Goal: Answer question/provide support: Share knowledge or assist other users

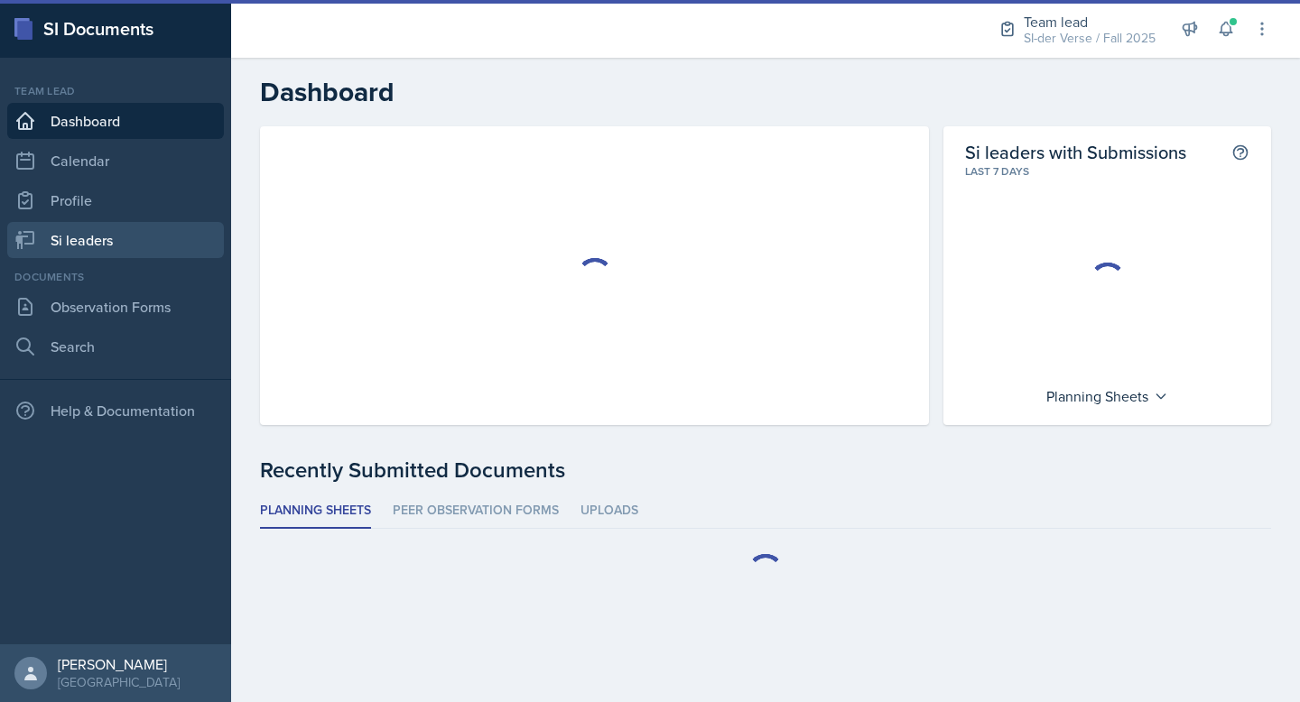
click at [84, 233] on link "Si leaders" at bounding box center [115, 240] width 217 height 36
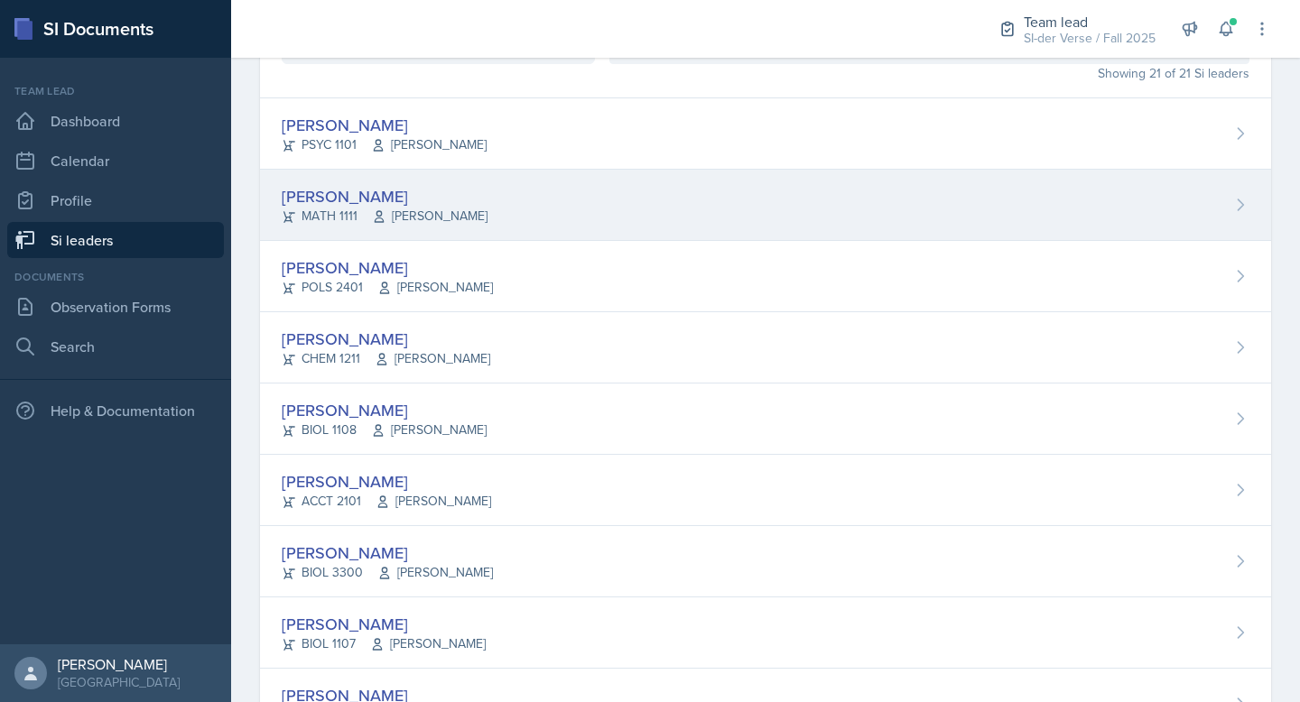
scroll to position [266, 0]
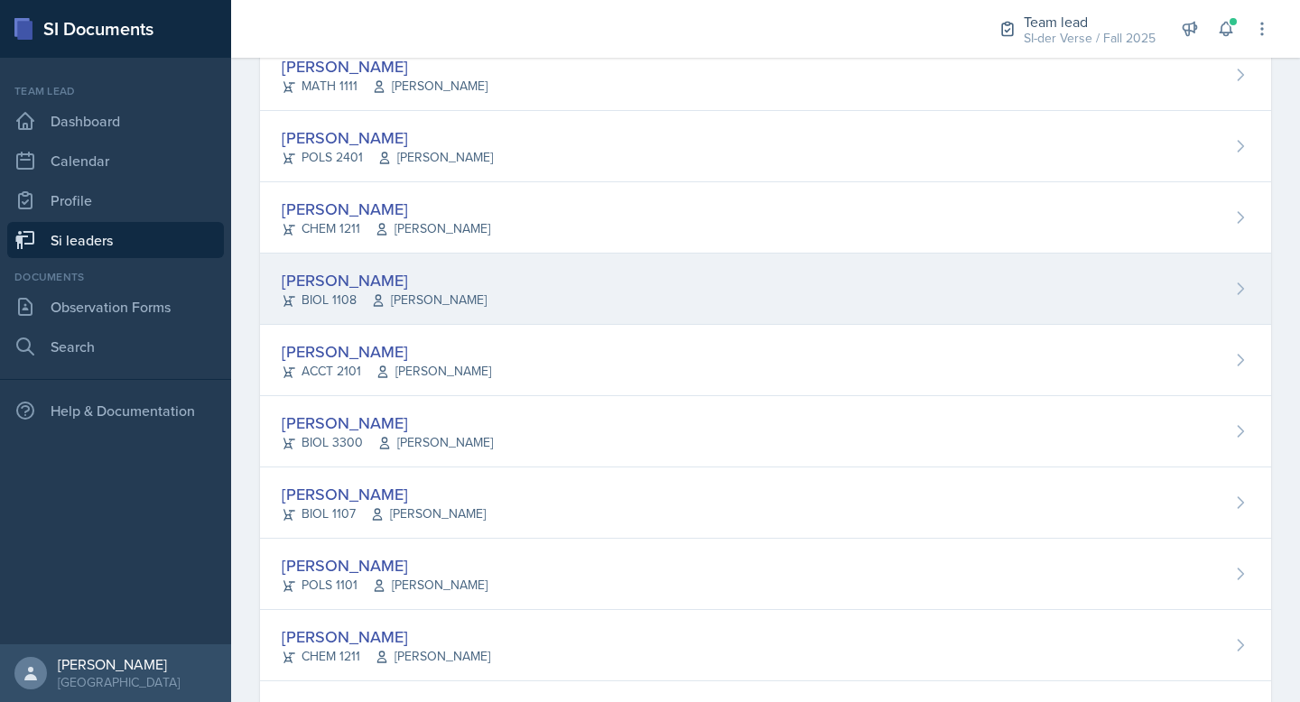
click at [394, 255] on div "[PERSON_NAME] BIOL 1108 [PERSON_NAME]" at bounding box center [765, 289] width 1011 height 71
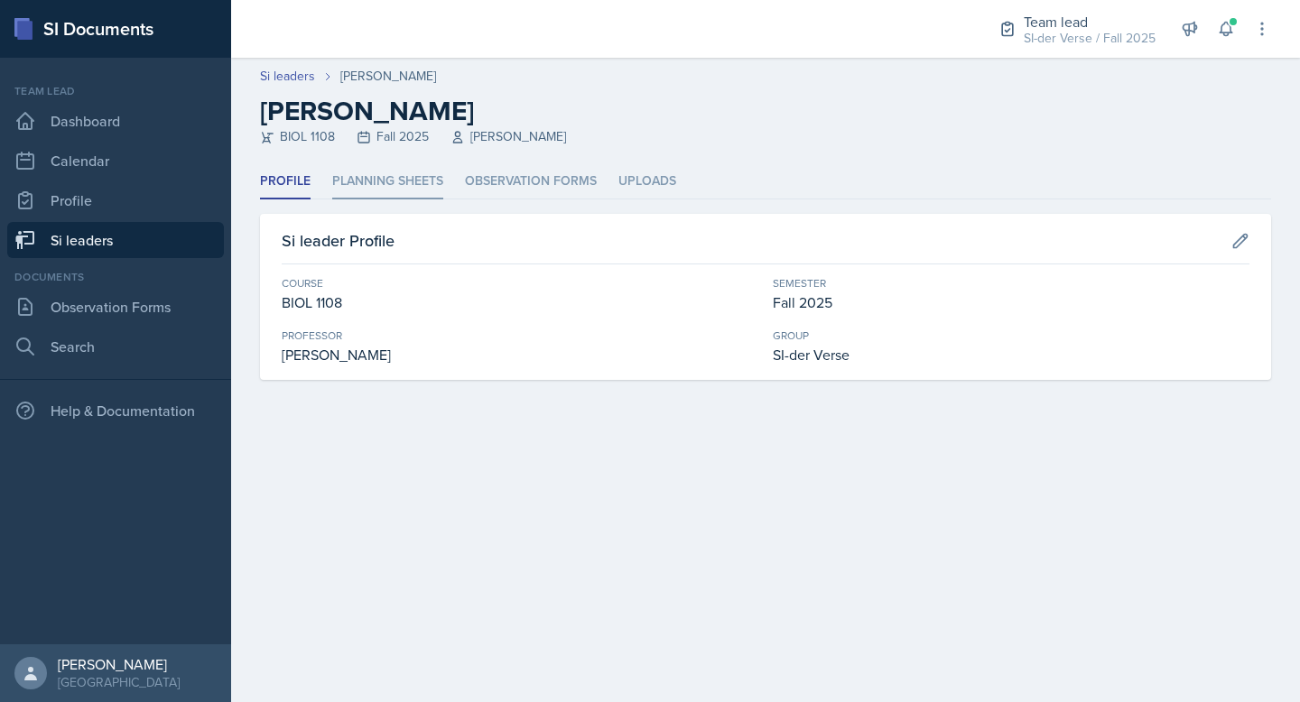
click at [413, 194] on li "Planning Sheets" at bounding box center [387, 181] width 111 height 35
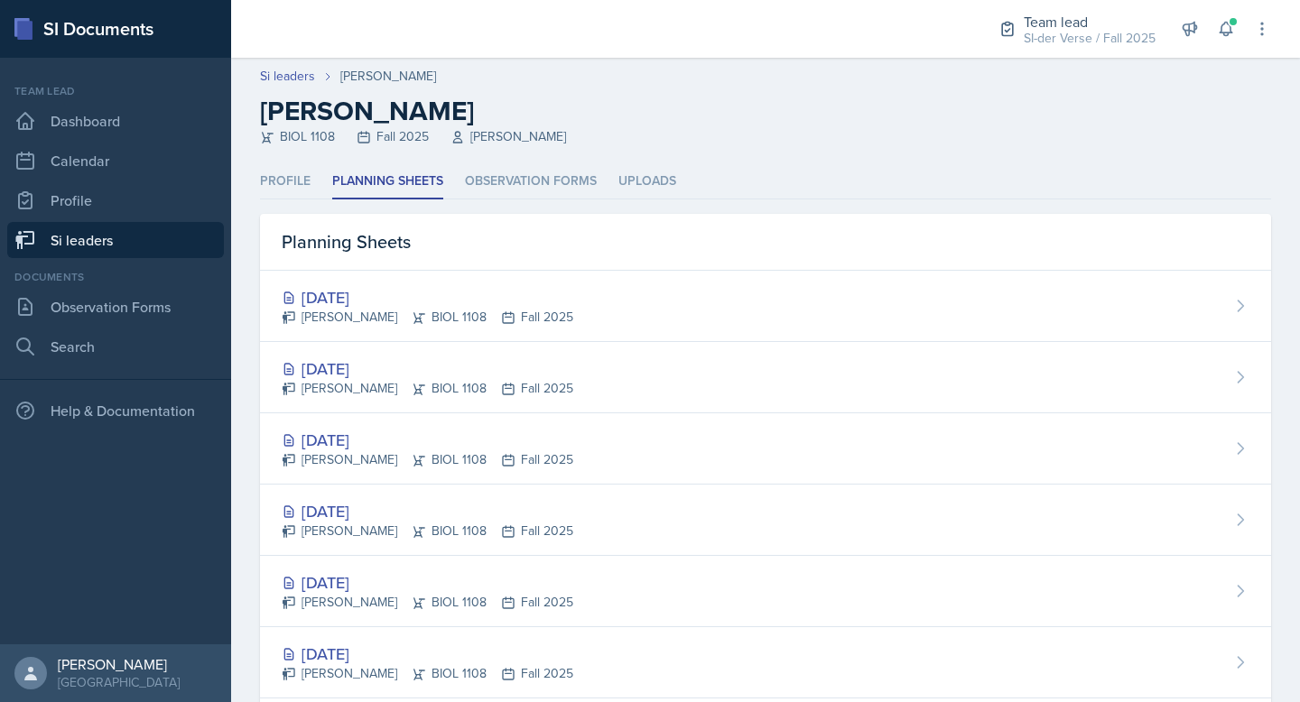
click at [579, 298] on div "[DATE] [PERSON_NAME] BIOL 1108 Fall 2025" at bounding box center [765, 306] width 1011 height 71
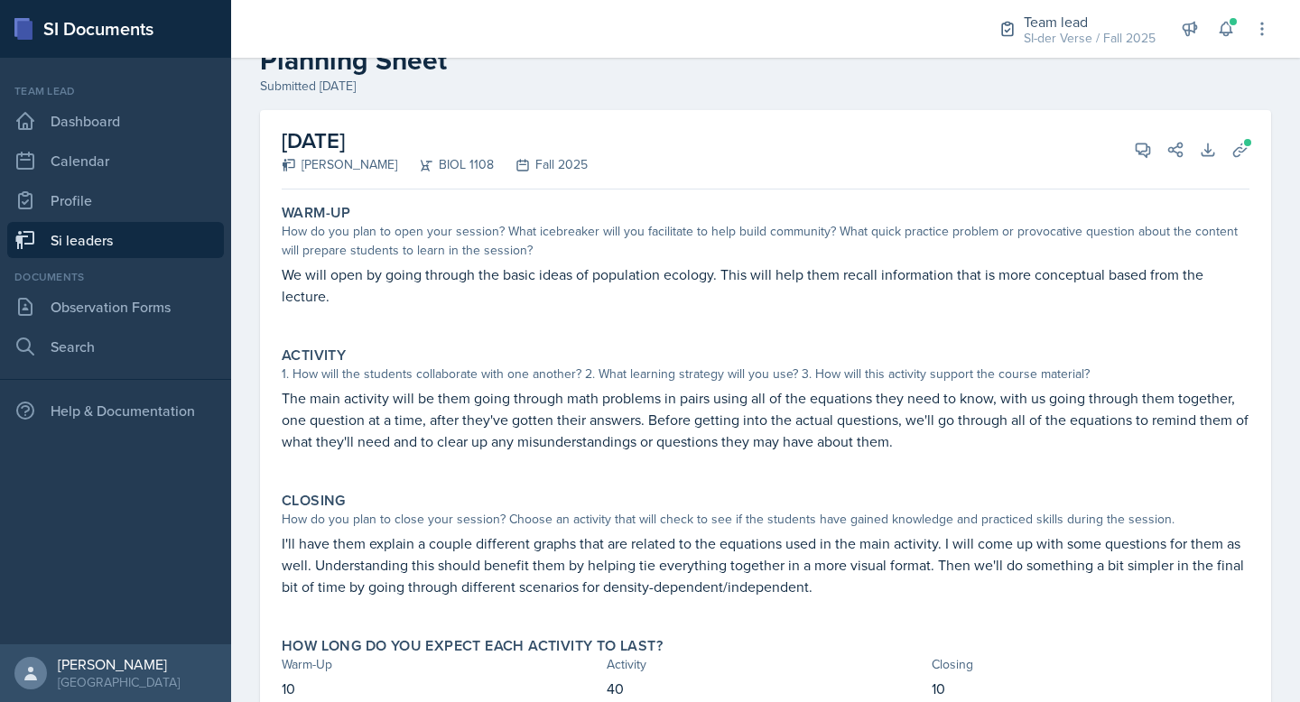
scroll to position [120, 0]
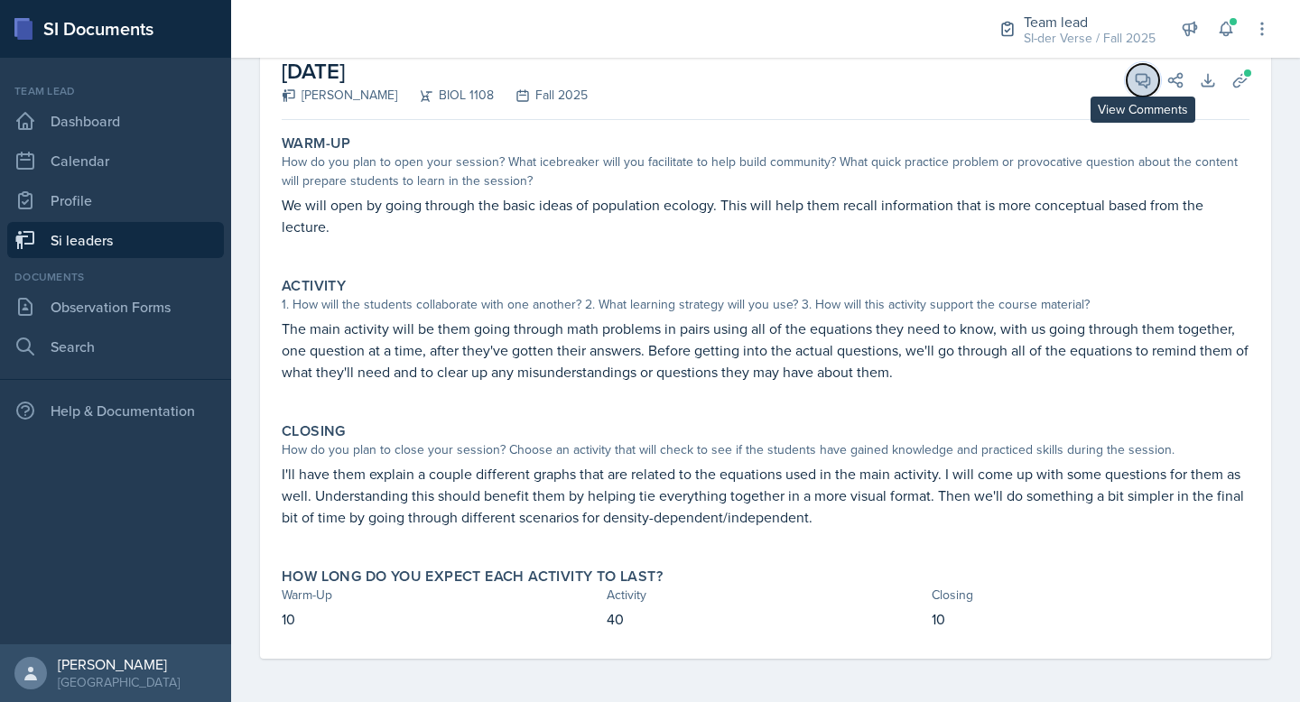
click at [1134, 77] on icon at bounding box center [1143, 80] width 18 height 18
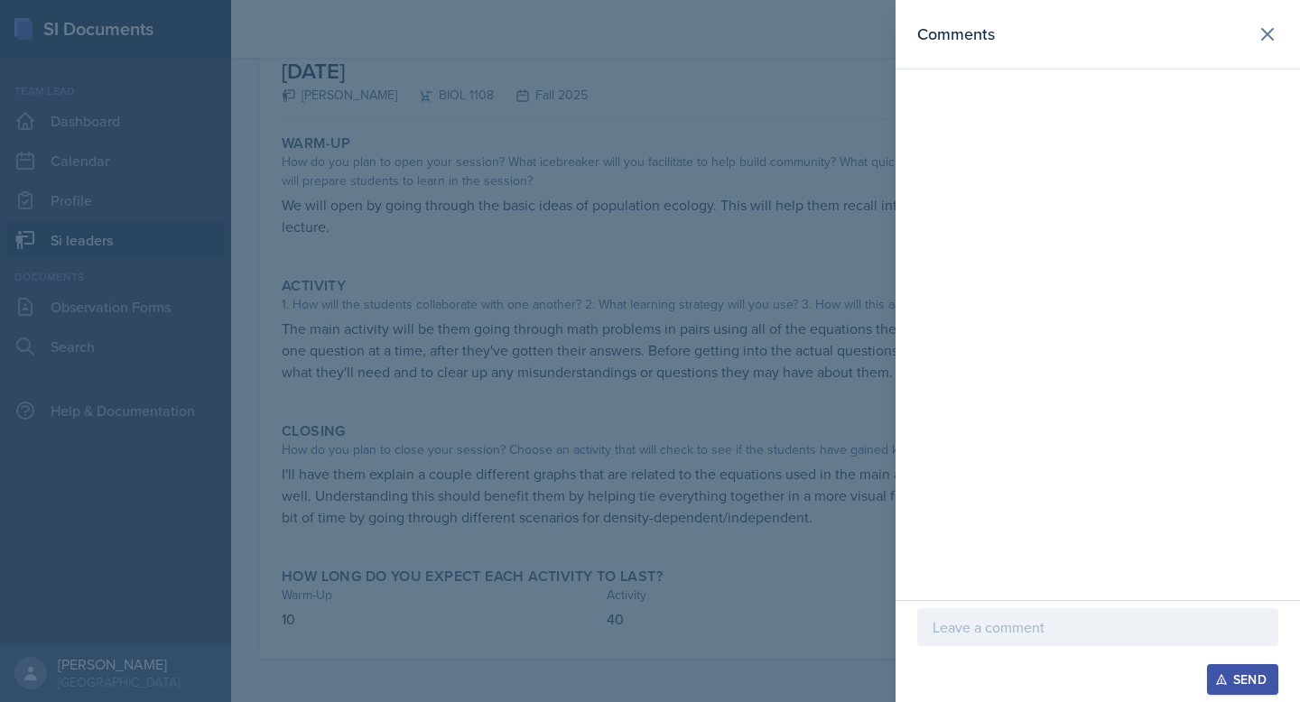
click at [767, 127] on div at bounding box center [650, 351] width 1300 height 702
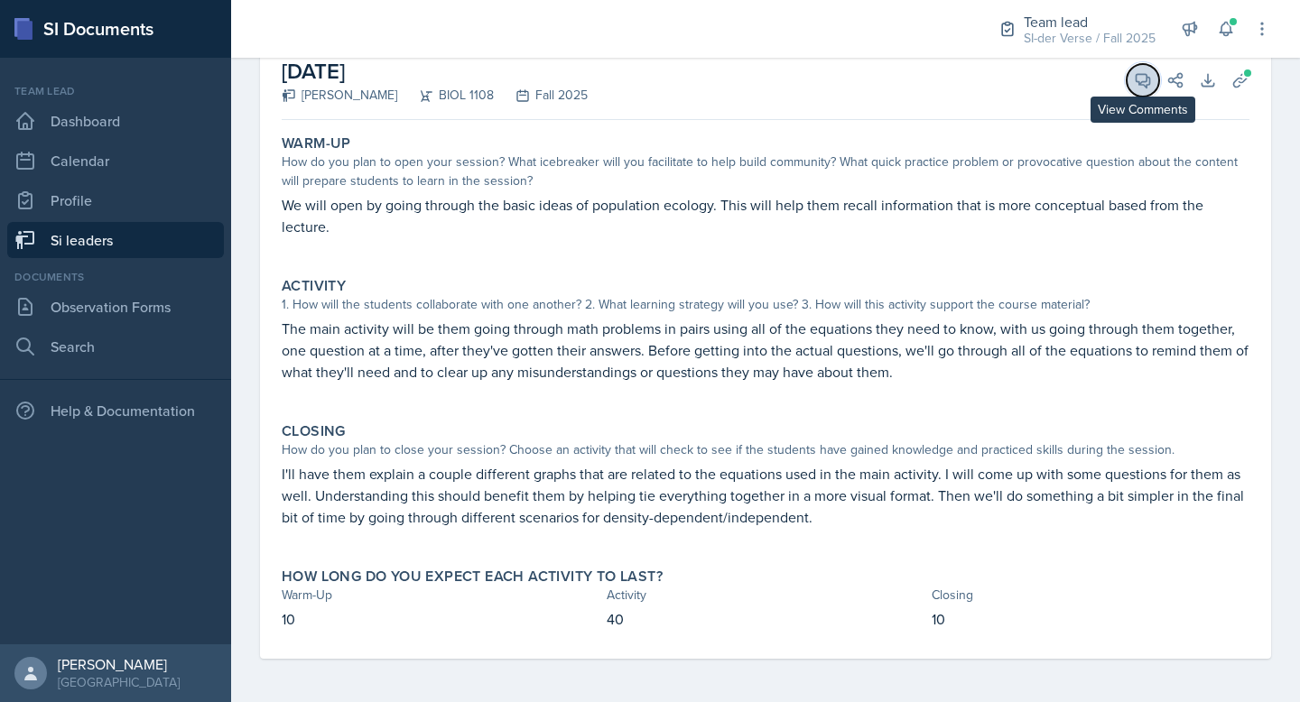
click at [1134, 79] on icon at bounding box center [1143, 80] width 18 height 18
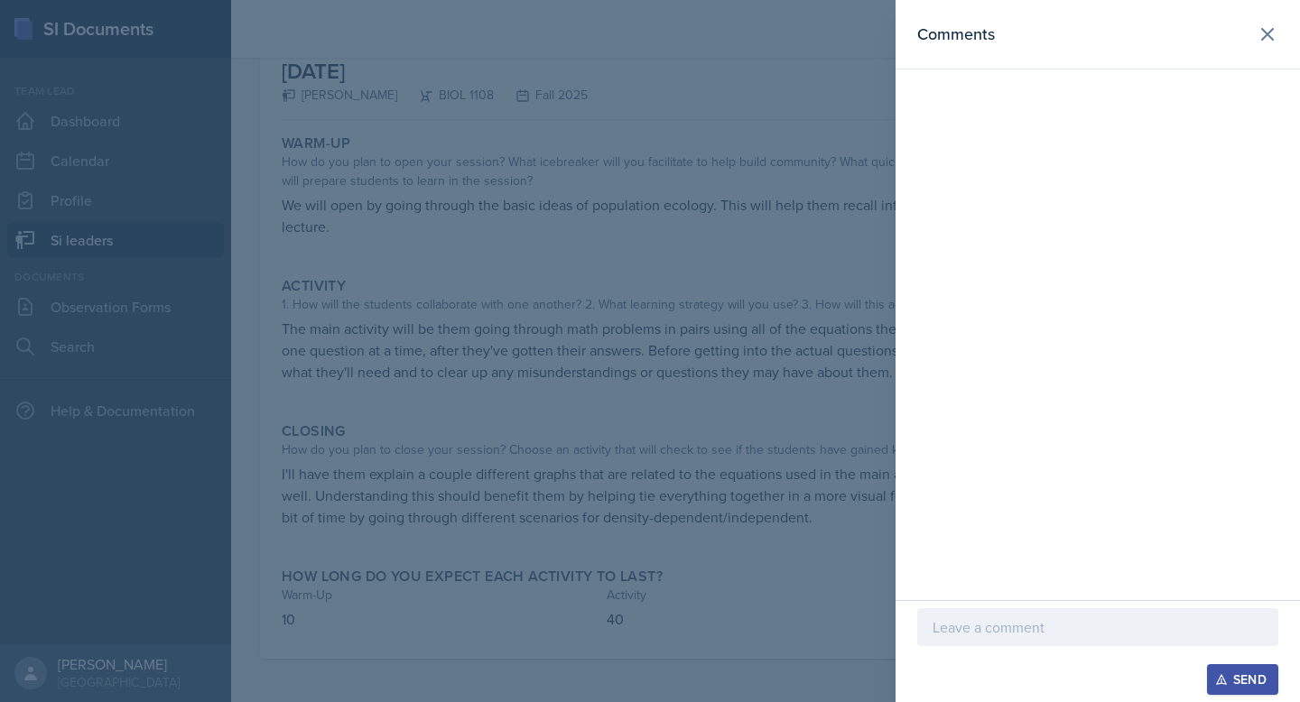
click at [1003, 623] on p at bounding box center [1097, 627] width 330 height 22
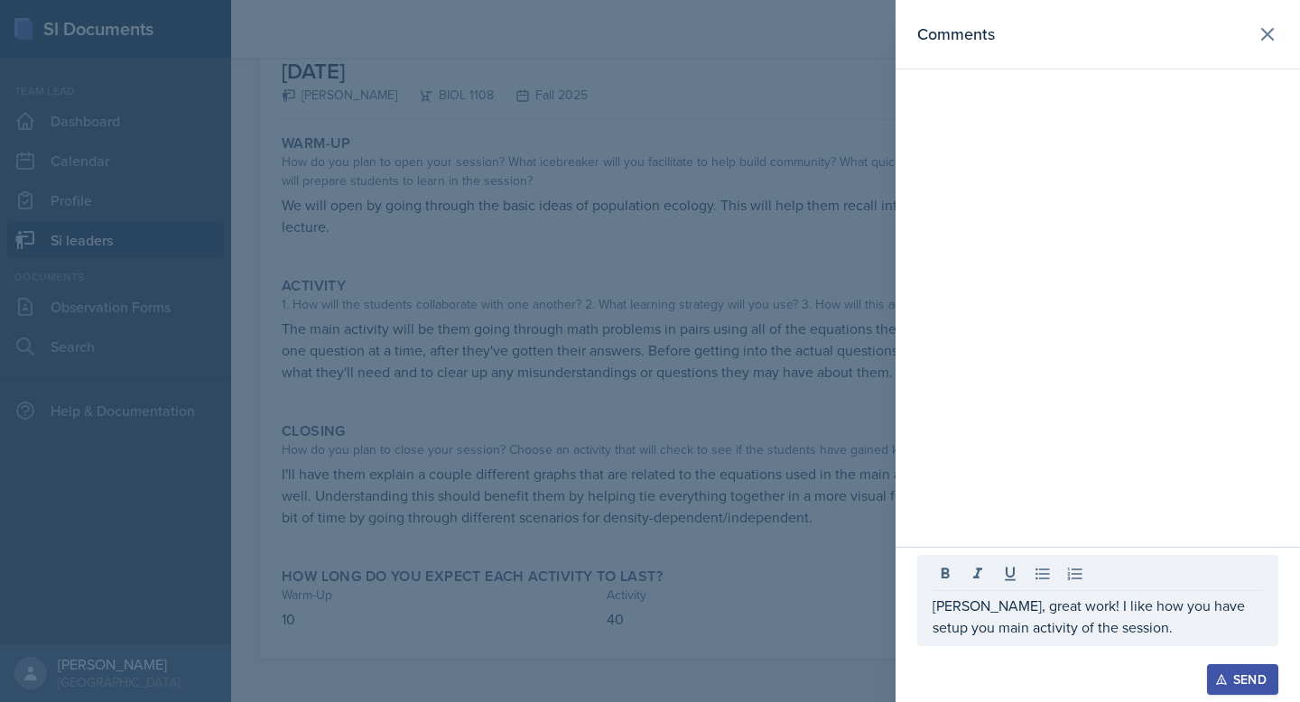
drag, startPoint x: 942, startPoint y: 606, endPoint x: 1132, endPoint y: 625, distance: 190.5
click at [1137, 623] on div "[PERSON_NAME], great work! I like how you have setup you main activity of the s…" at bounding box center [1097, 600] width 361 height 91
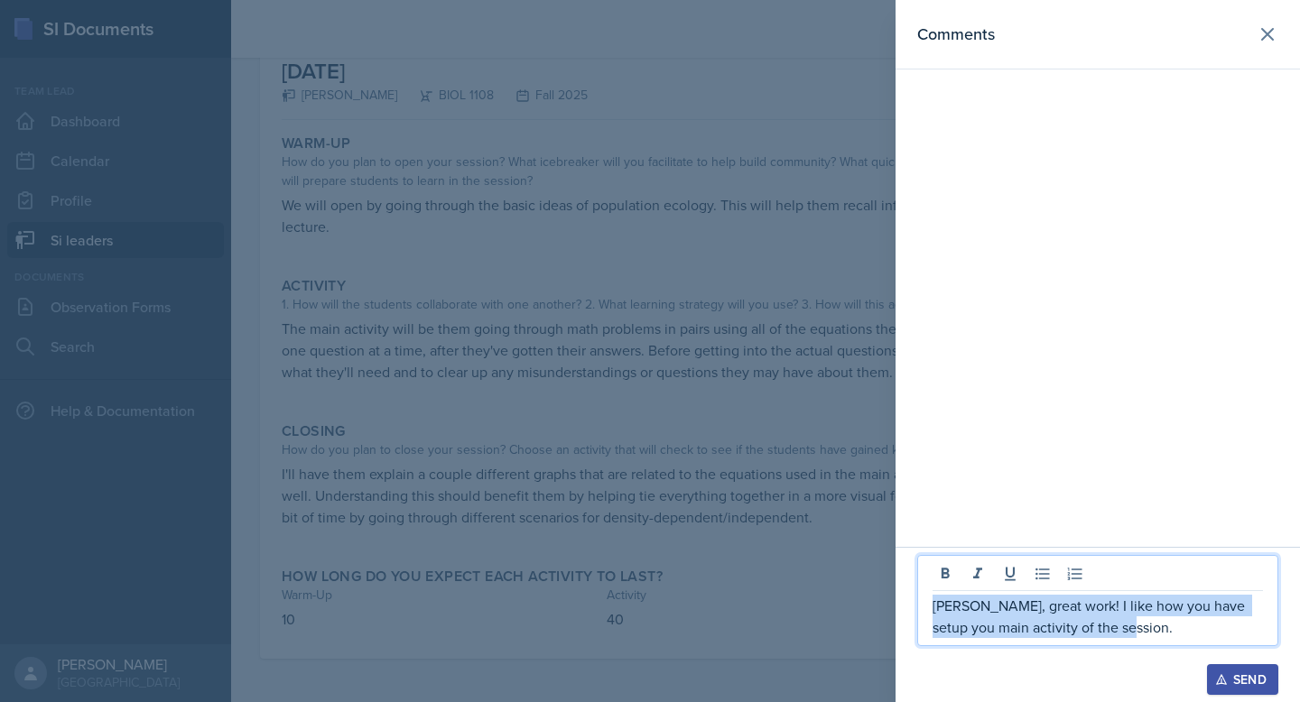
drag, startPoint x: 1125, startPoint y: 628, endPoint x: 900, endPoint y: 605, distance: 226.0
click at [900, 605] on div "[PERSON_NAME], great work! I like how you have setup you main activity of the s…" at bounding box center [1097, 624] width 404 height 155
copy p "[PERSON_NAME], great work! I like how you have setup you main activity of the s…"
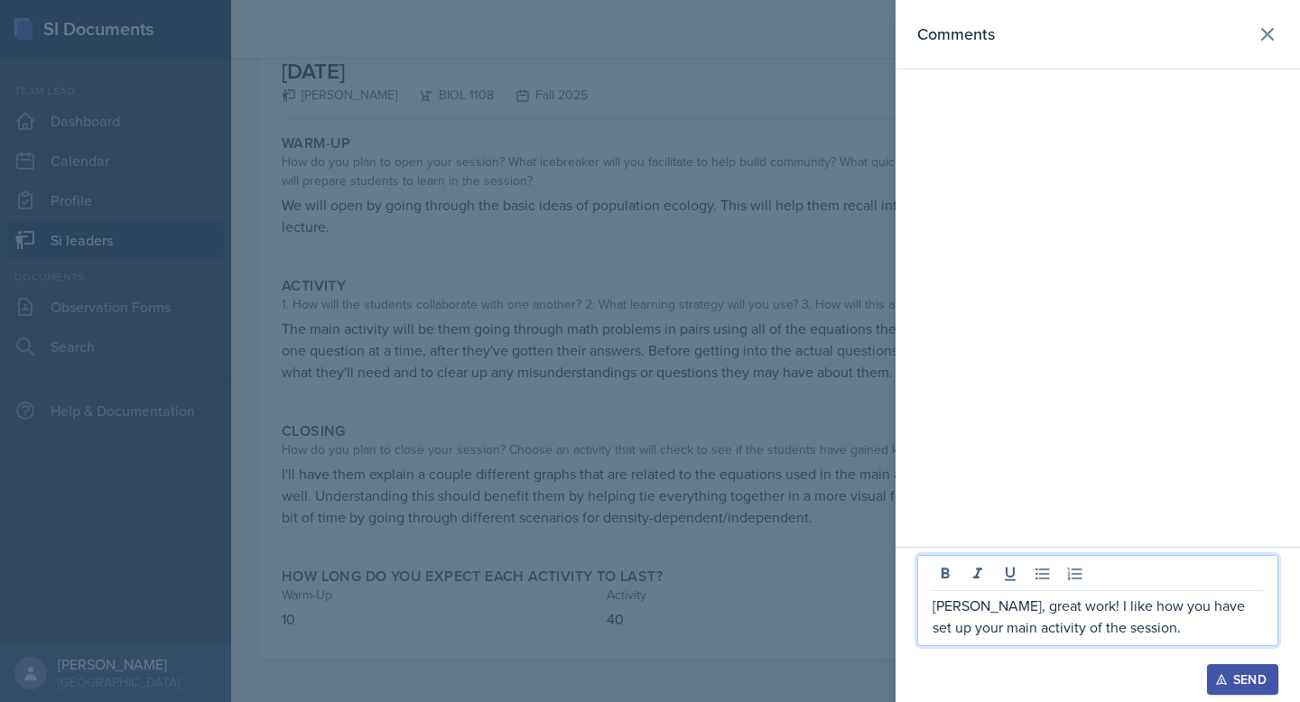
click at [1121, 628] on p "[PERSON_NAME], great work! I like how you have set up your main activity of the…" at bounding box center [1097, 616] width 330 height 43
click at [1125, 629] on p "[PERSON_NAME], great work! I like how you have set up your main activity for th…" at bounding box center [1097, 616] width 330 height 43
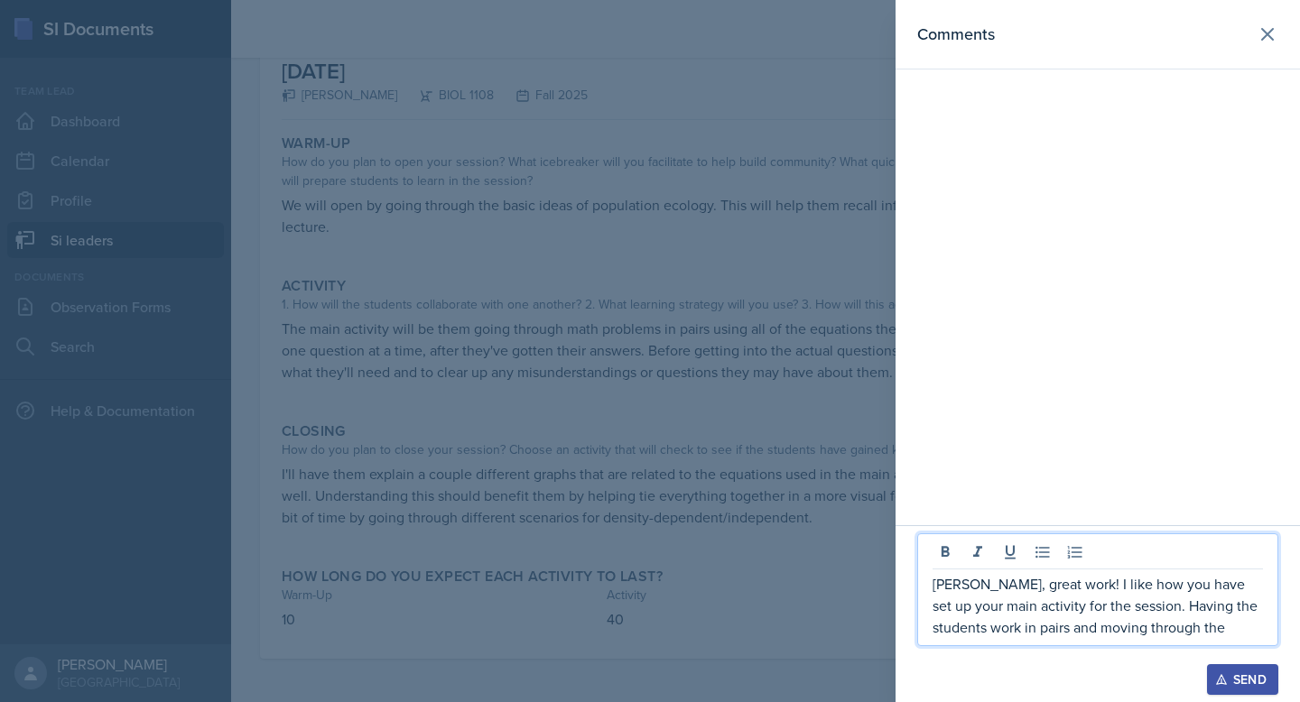
drag, startPoint x: 937, startPoint y: 582, endPoint x: 1146, endPoint y: 619, distance: 212.6
click at [1143, 618] on p "[PERSON_NAME], great work! I like how you have set up your main activity for th…" at bounding box center [1097, 605] width 330 height 65
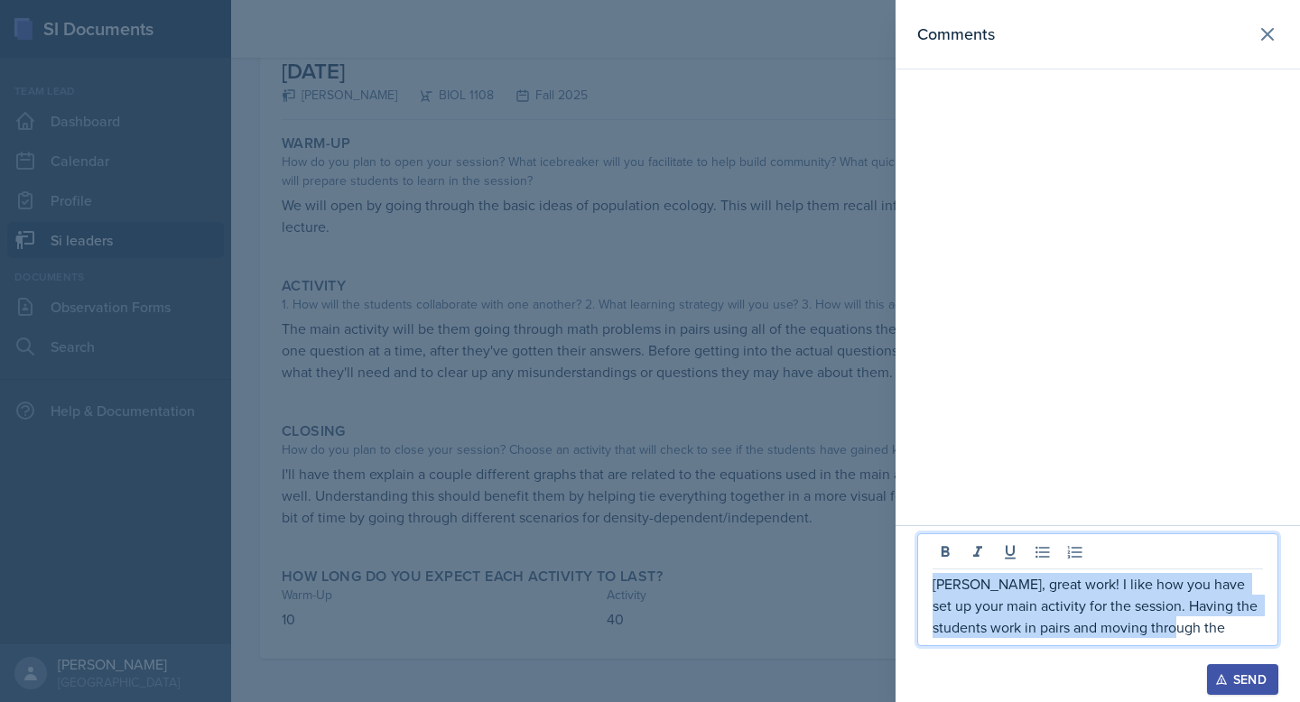
drag, startPoint x: 1169, startPoint y: 627, endPoint x: 923, endPoint y: 585, distance: 249.1
click at [923, 585] on div "[PERSON_NAME], great work! I like how you have set up your main activity for th…" at bounding box center [1097, 589] width 361 height 113
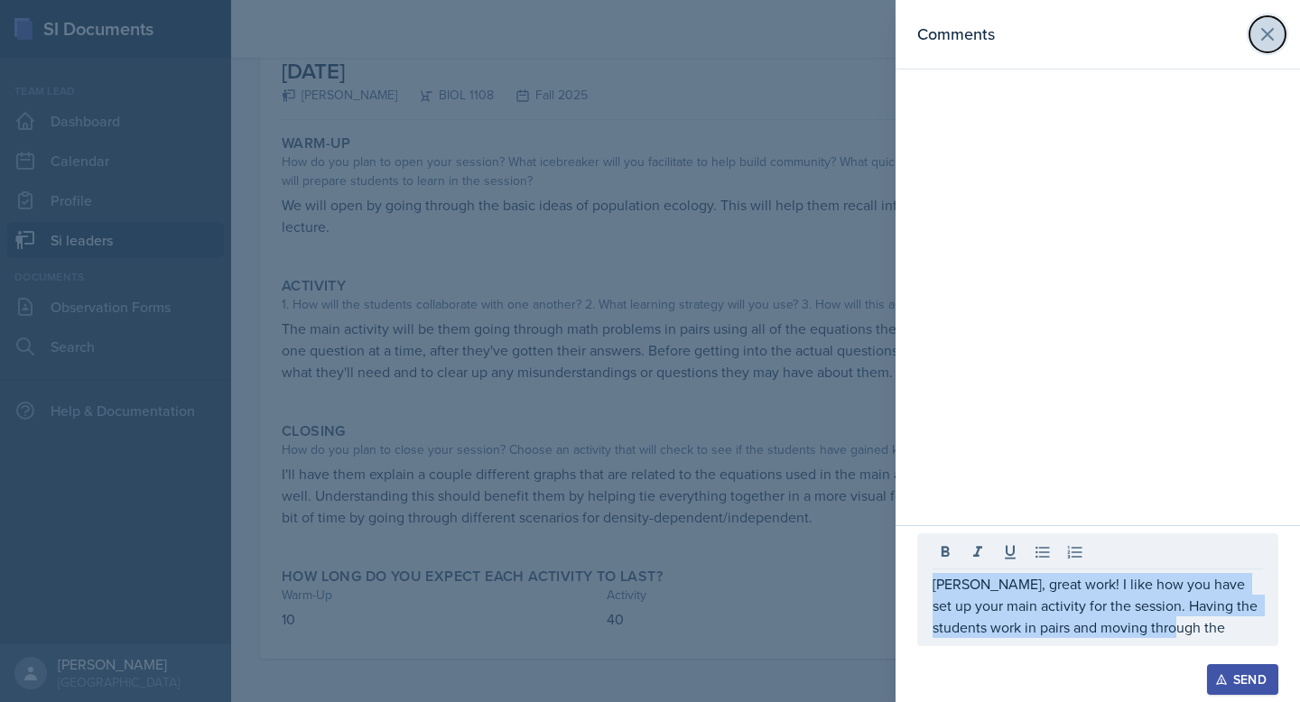
click at [1268, 34] on icon at bounding box center [1267, 34] width 11 height 11
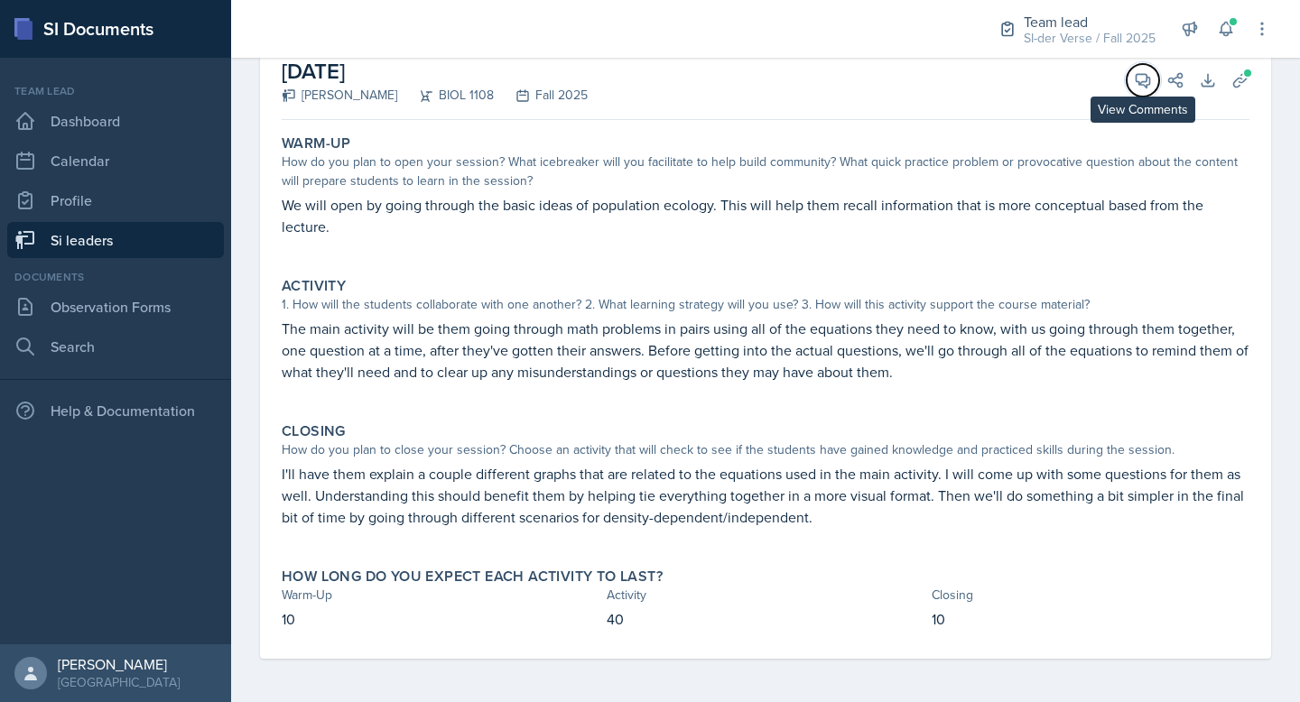
click at [1136, 81] on icon at bounding box center [1143, 81] width 14 height 14
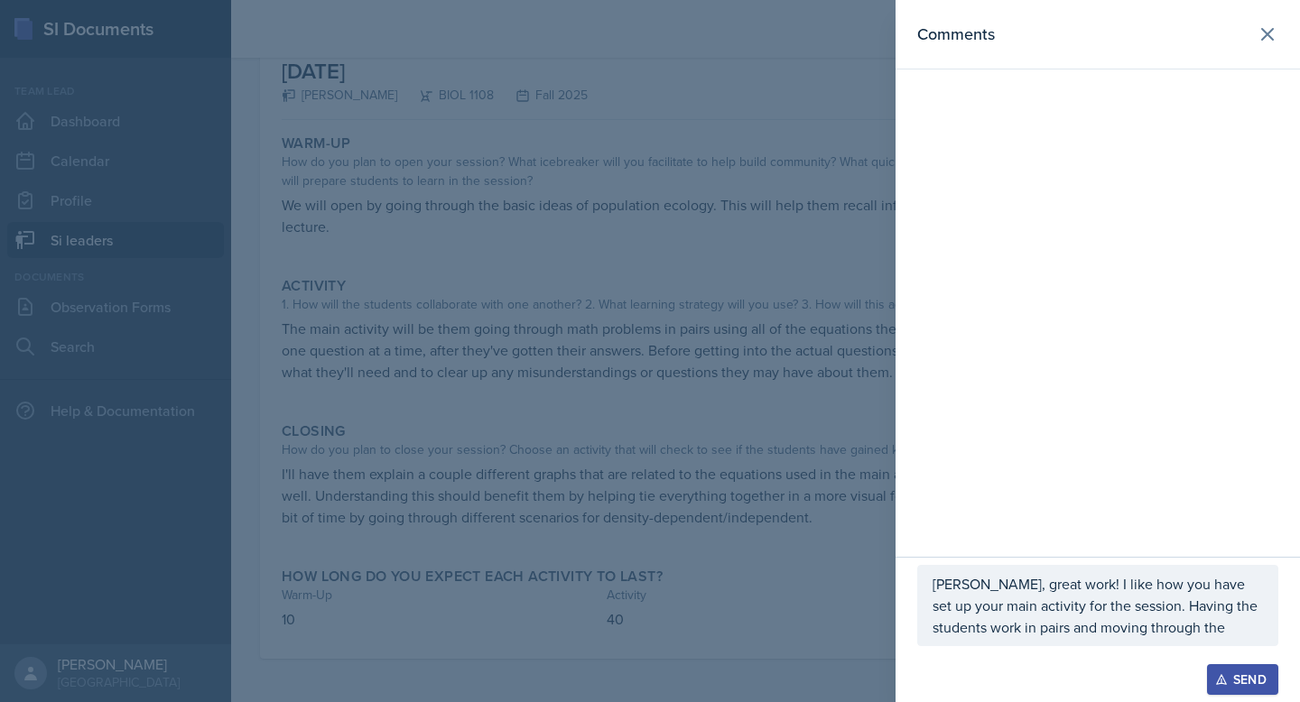
click at [1181, 630] on p "[PERSON_NAME], great work! I like how you have set up your main activity for th…" at bounding box center [1097, 605] width 330 height 65
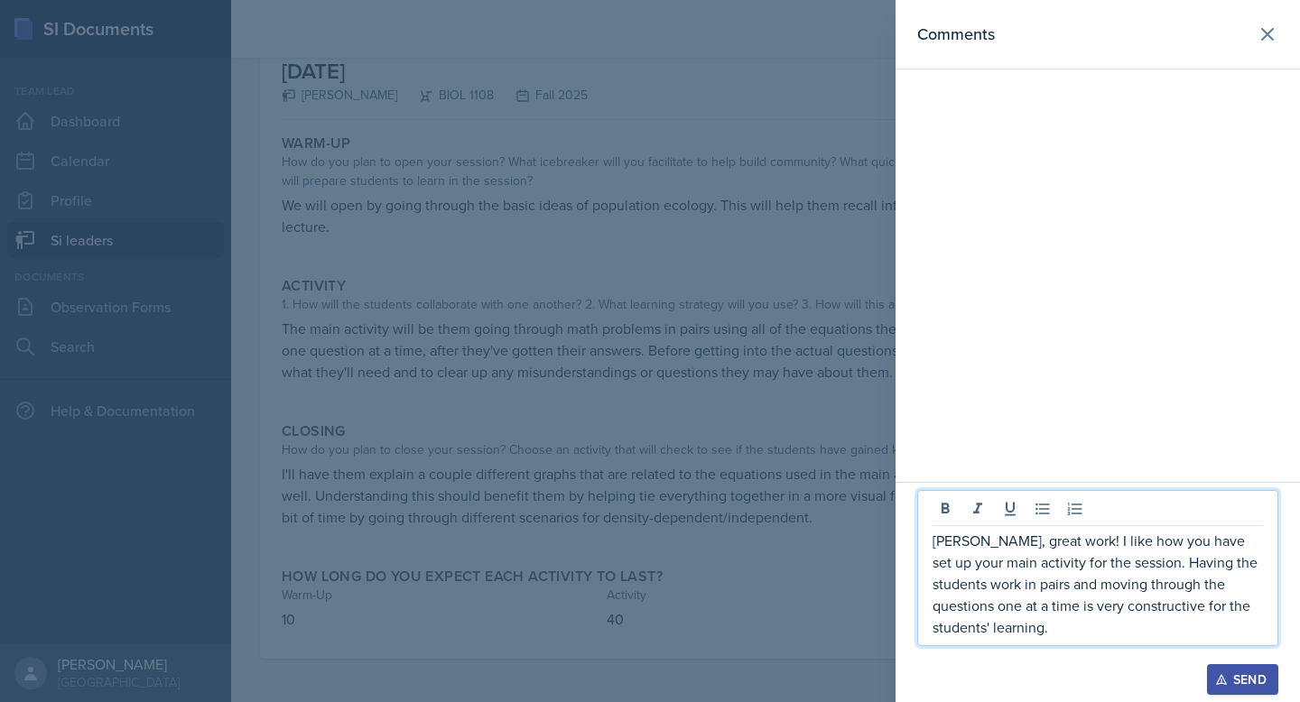
click at [1136, 638] on div "[PERSON_NAME], great work! I like how you have set up your main activity for th…" at bounding box center [1097, 568] width 361 height 156
click at [1200, 628] on p "[PERSON_NAME], great work! I like how you have set up your main activity for th…" at bounding box center [1097, 584] width 330 height 108
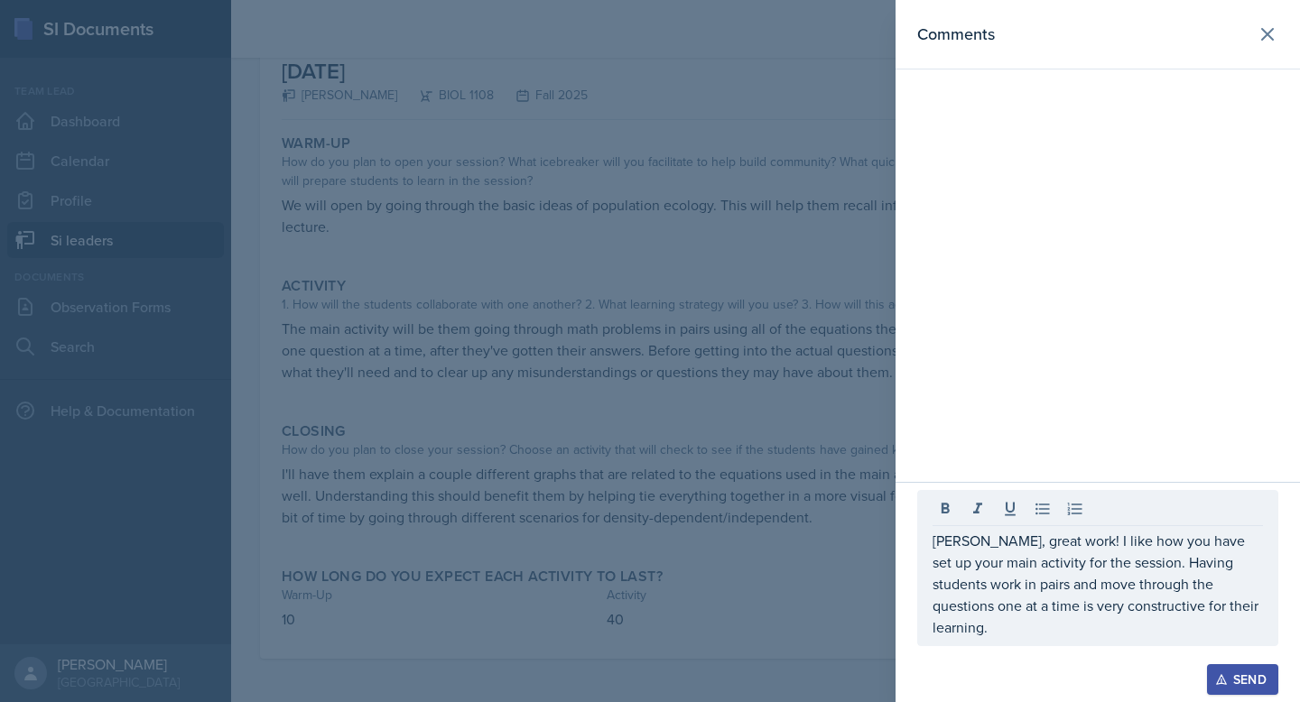
drag, startPoint x: 949, startPoint y: 566, endPoint x: 1223, endPoint y: 621, distance: 279.0
click at [1224, 621] on div "[PERSON_NAME], great work! I like how you have set up your main activity for th…" at bounding box center [1097, 568] width 361 height 156
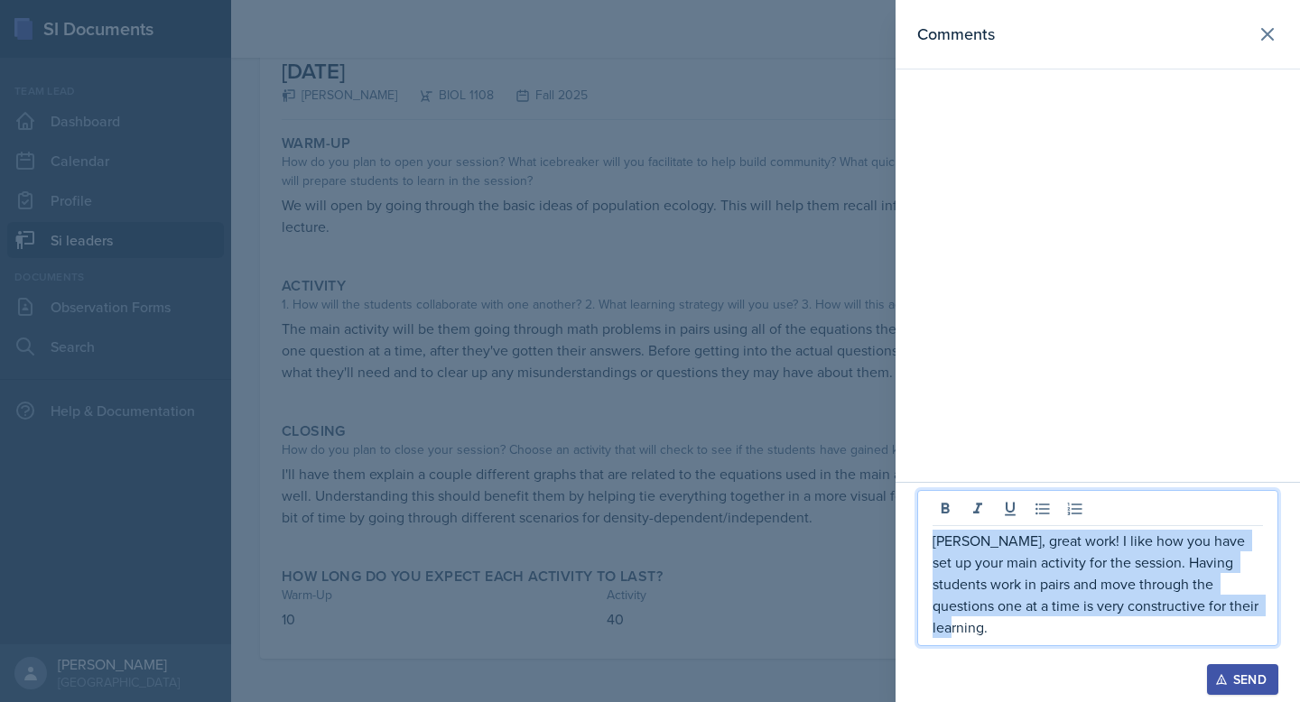
drag, startPoint x: 1210, startPoint y: 628, endPoint x: 934, endPoint y: 560, distance: 284.3
click at [934, 562] on p "[PERSON_NAME], great work! I like how you have set up your main activity for th…" at bounding box center [1097, 584] width 330 height 108
click at [1268, 36] on icon at bounding box center [1267, 34] width 11 height 11
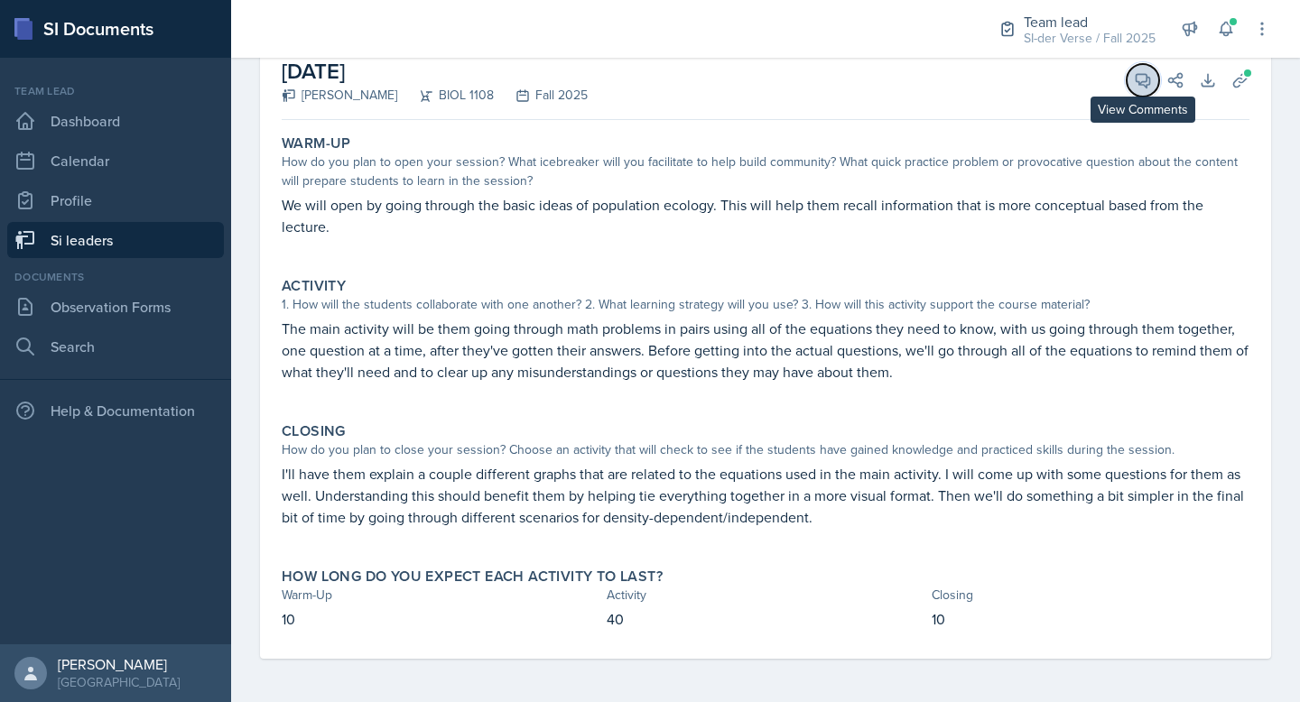
click at [1144, 72] on span at bounding box center [1148, 73] width 9 height 9
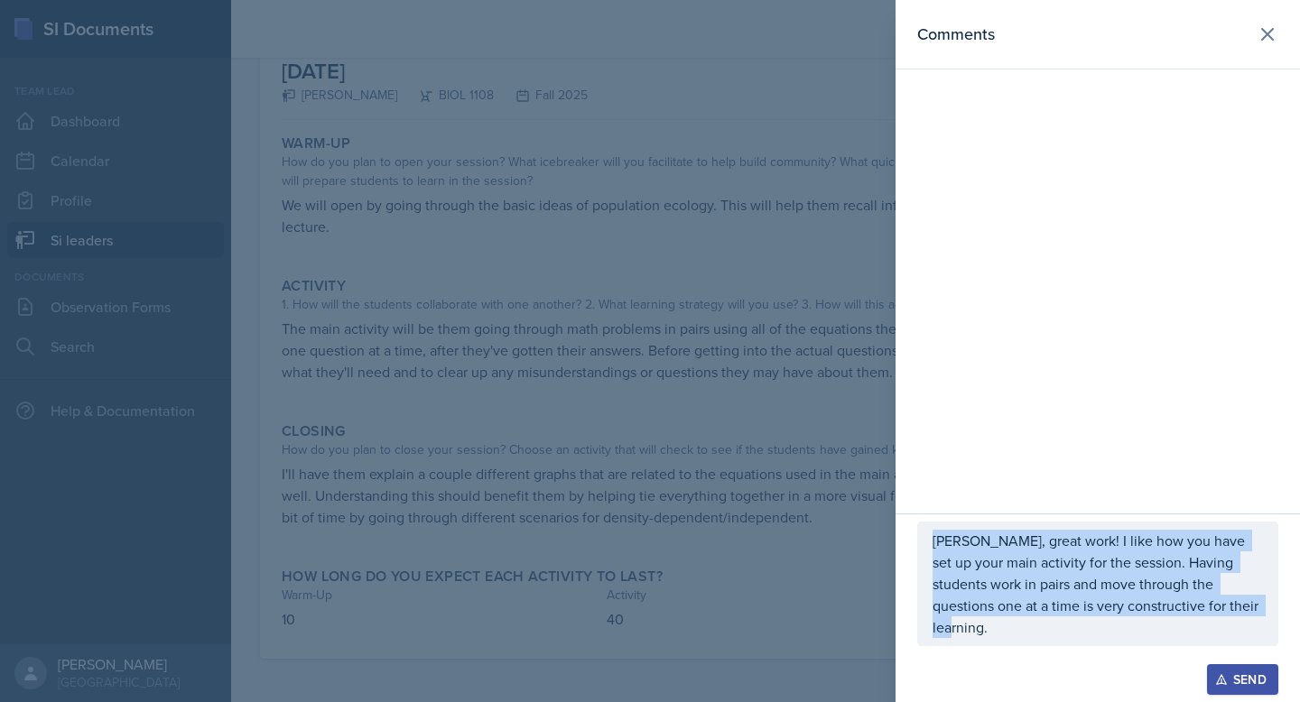
click at [1208, 634] on p "[PERSON_NAME], great work! I like how you have set up your main activity for th…" at bounding box center [1097, 584] width 330 height 108
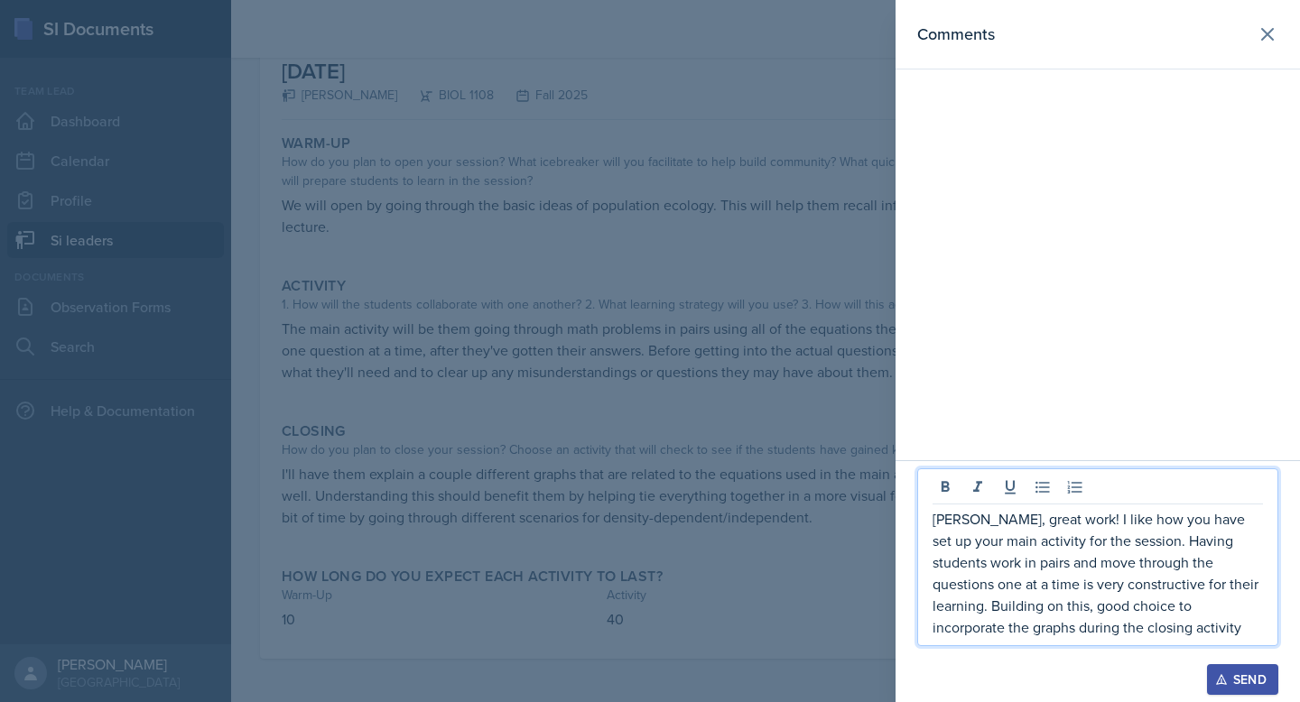
click at [1153, 635] on p "[PERSON_NAME], great work! I like how you have set up your main activity for th…" at bounding box center [1097, 573] width 330 height 130
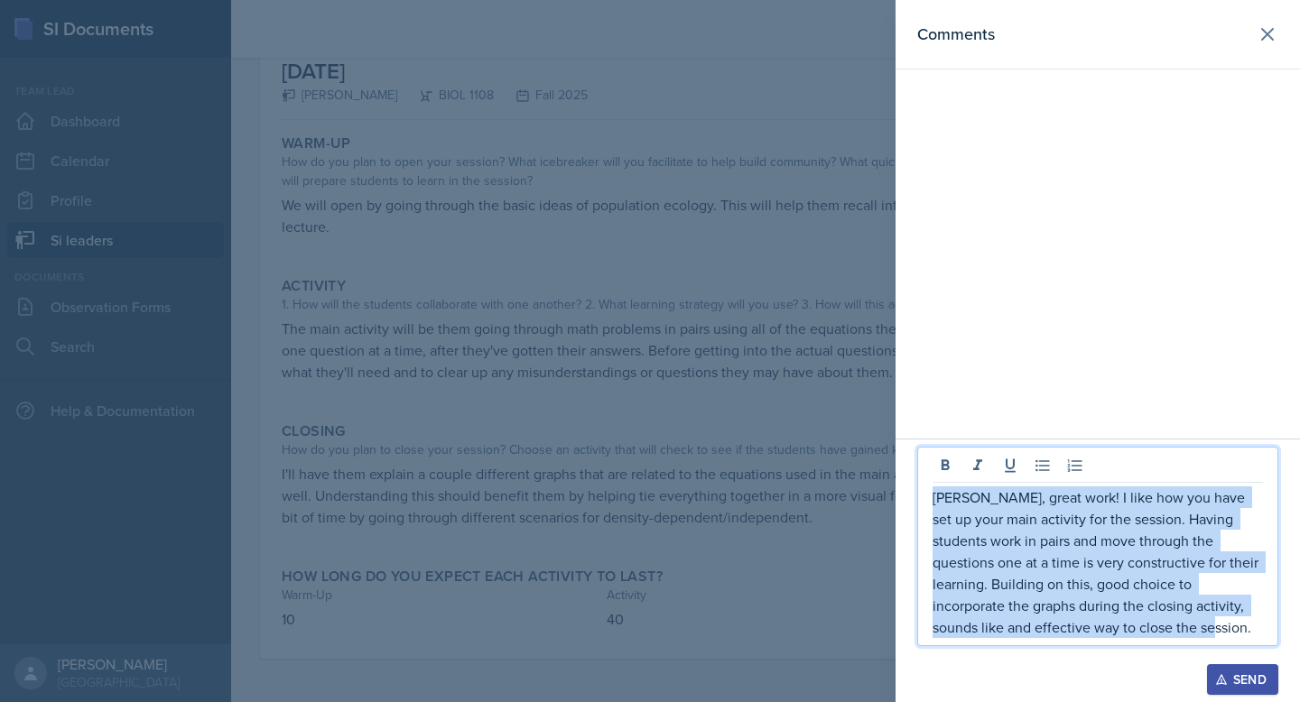
drag, startPoint x: 940, startPoint y: 507, endPoint x: 1128, endPoint y: 628, distance: 224.1
click at [1128, 628] on p "[PERSON_NAME], great work! I like how you have set up your main activity for th…" at bounding box center [1097, 562] width 330 height 152
copy p "[PERSON_NAME], great work! I like how you have set up your main activity for th…"
click at [1233, 684] on div "Send" at bounding box center [1242, 679] width 48 height 14
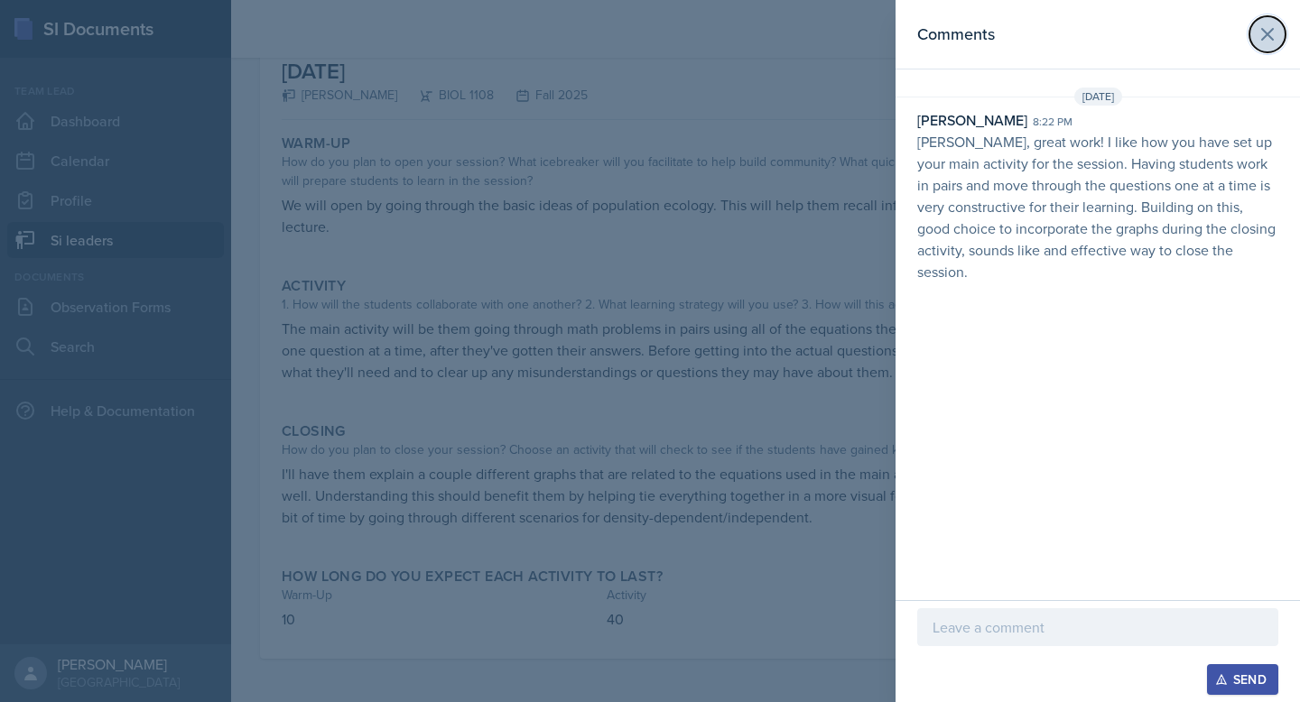
click at [1266, 31] on icon at bounding box center [1267, 34] width 22 height 22
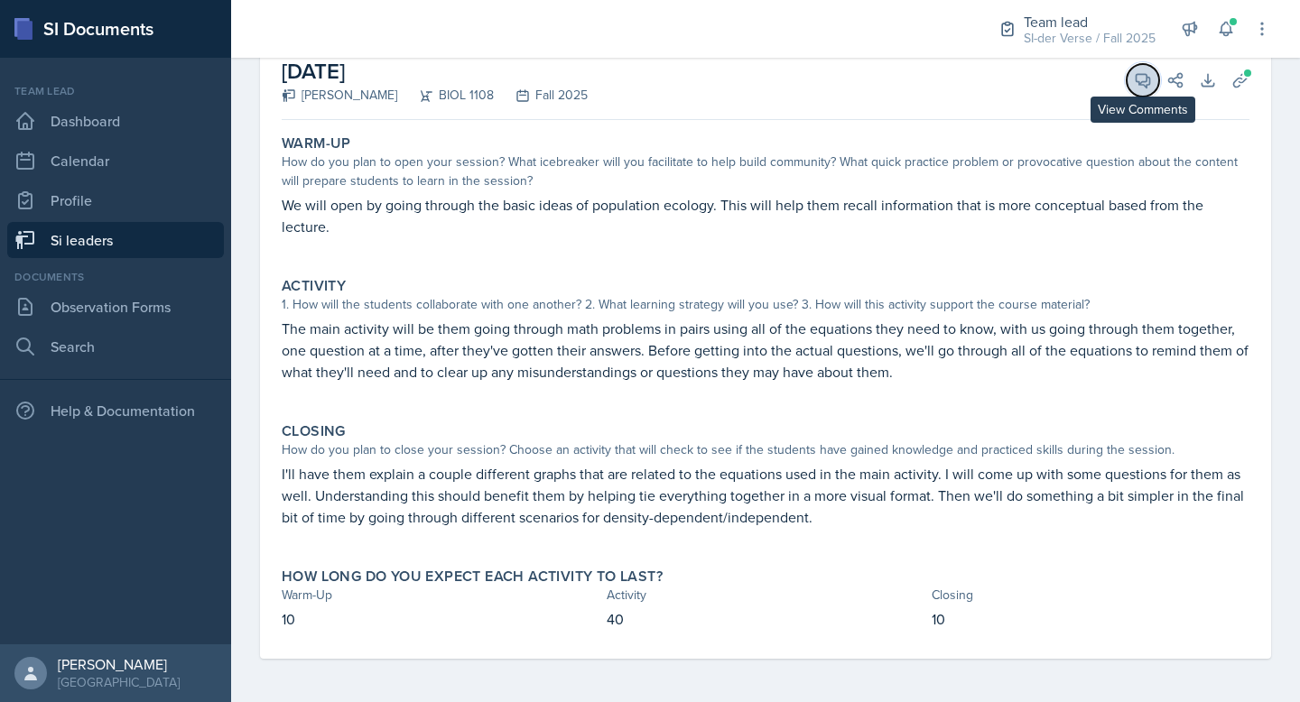
click at [1134, 82] on icon at bounding box center [1143, 80] width 18 height 18
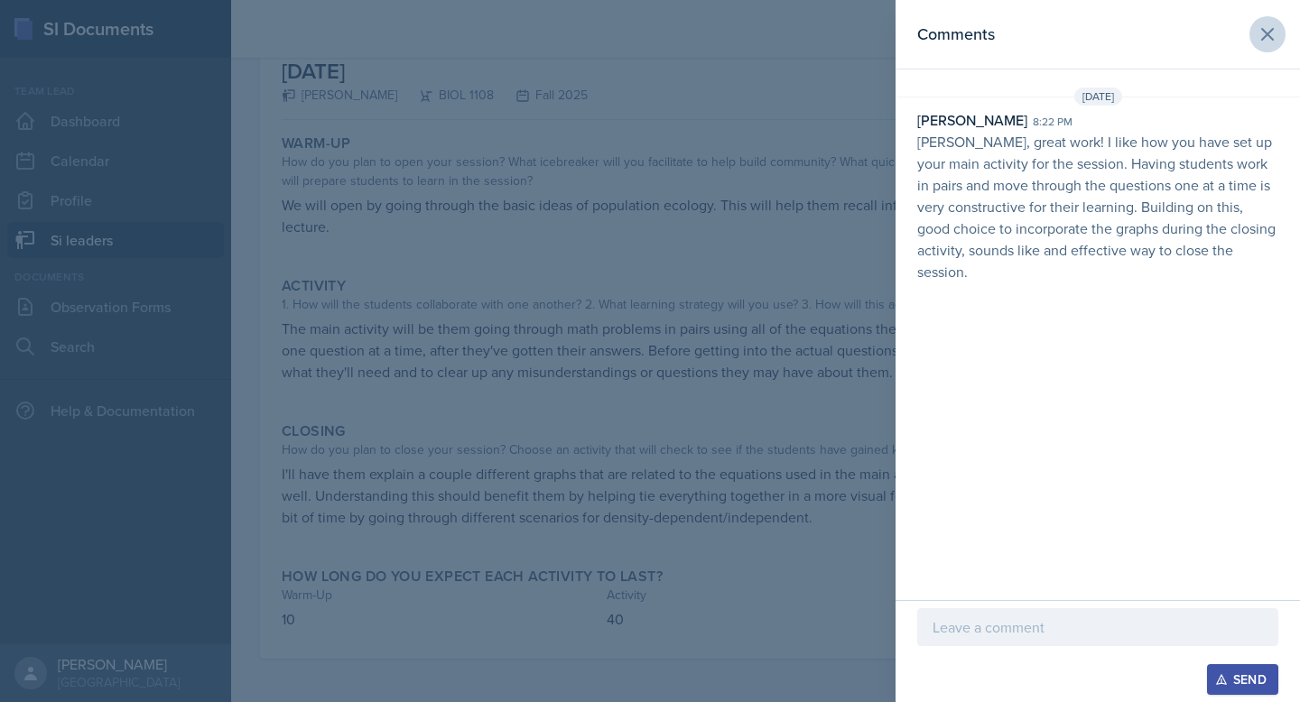
click at [1247, 38] on div "Comments" at bounding box center [1097, 34] width 361 height 25
click at [1260, 35] on icon at bounding box center [1267, 34] width 22 height 22
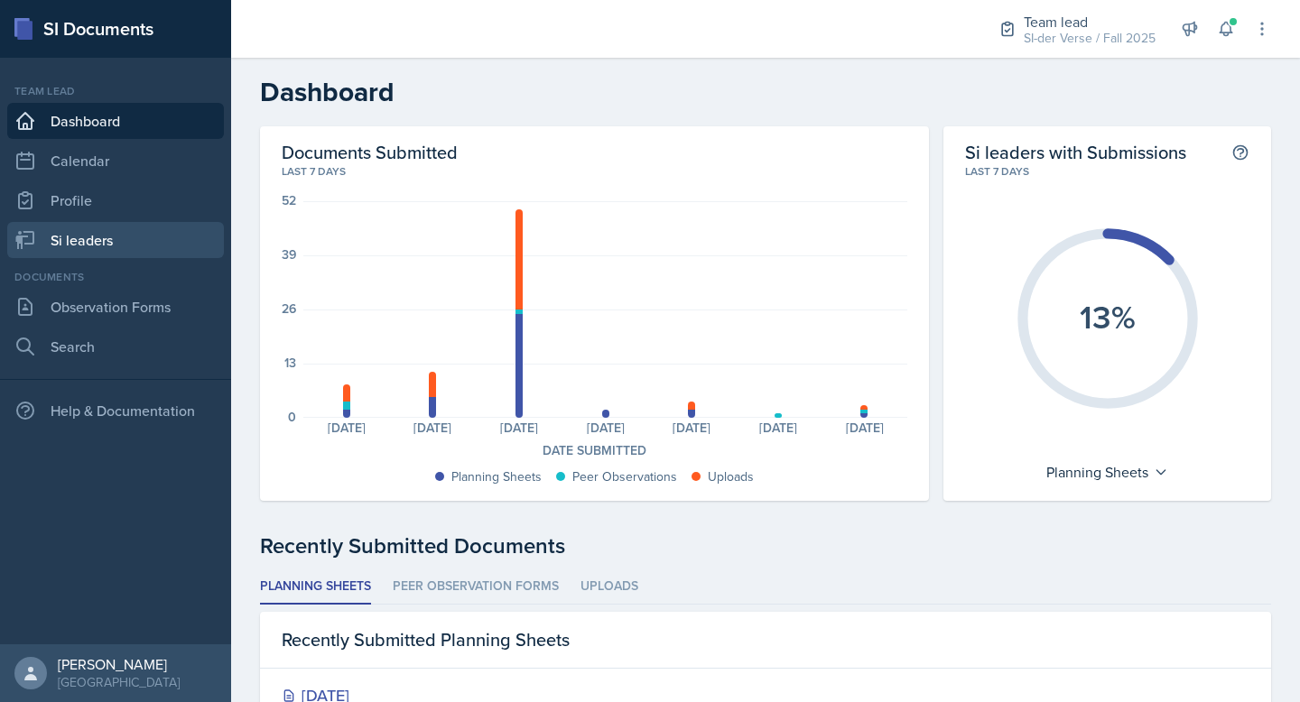
click at [125, 248] on link "Si leaders" at bounding box center [115, 240] width 217 height 36
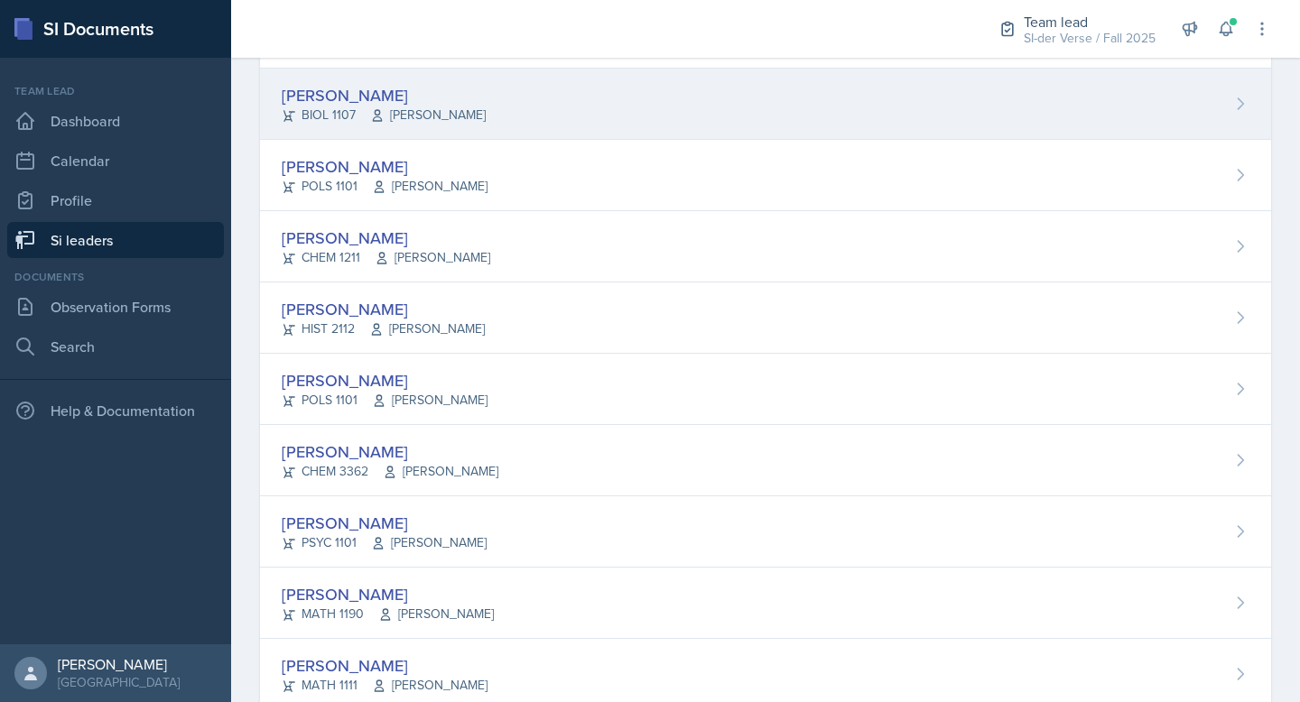
scroll to position [404, 0]
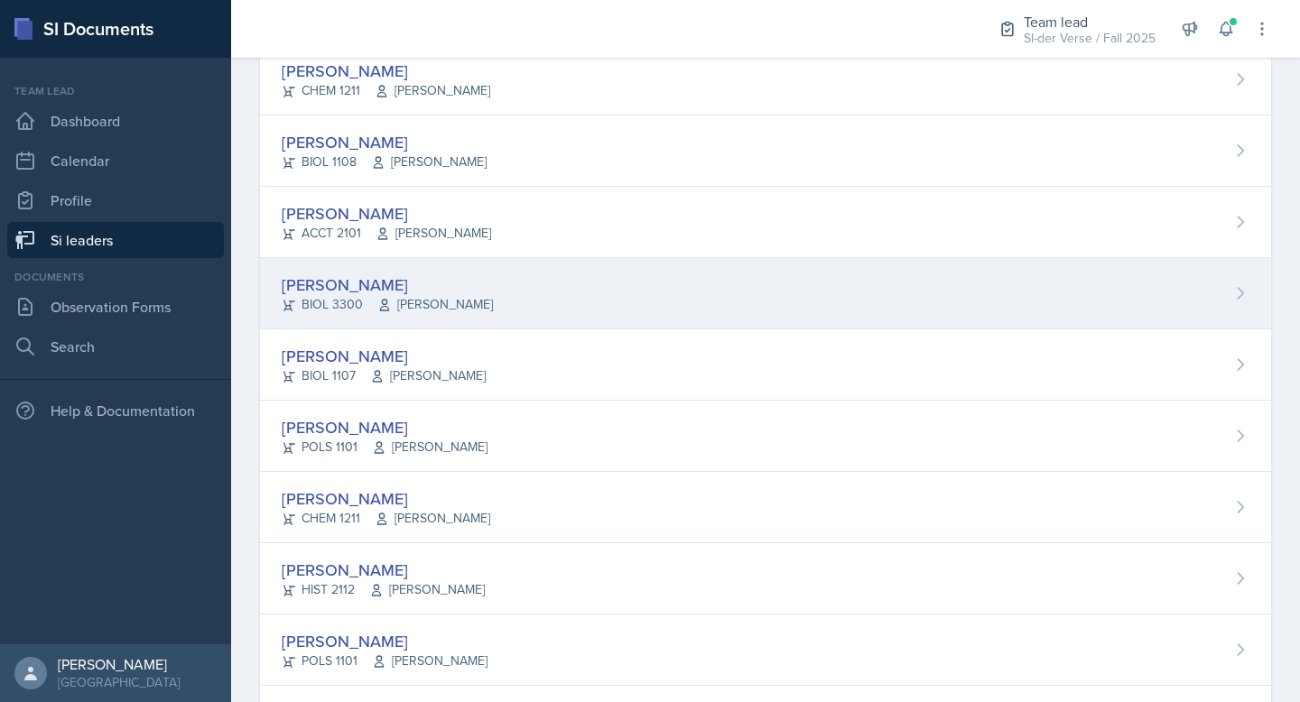
click at [396, 275] on div "[PERSON_NAME]" at bounding box center [387, 285] width 211 height 24
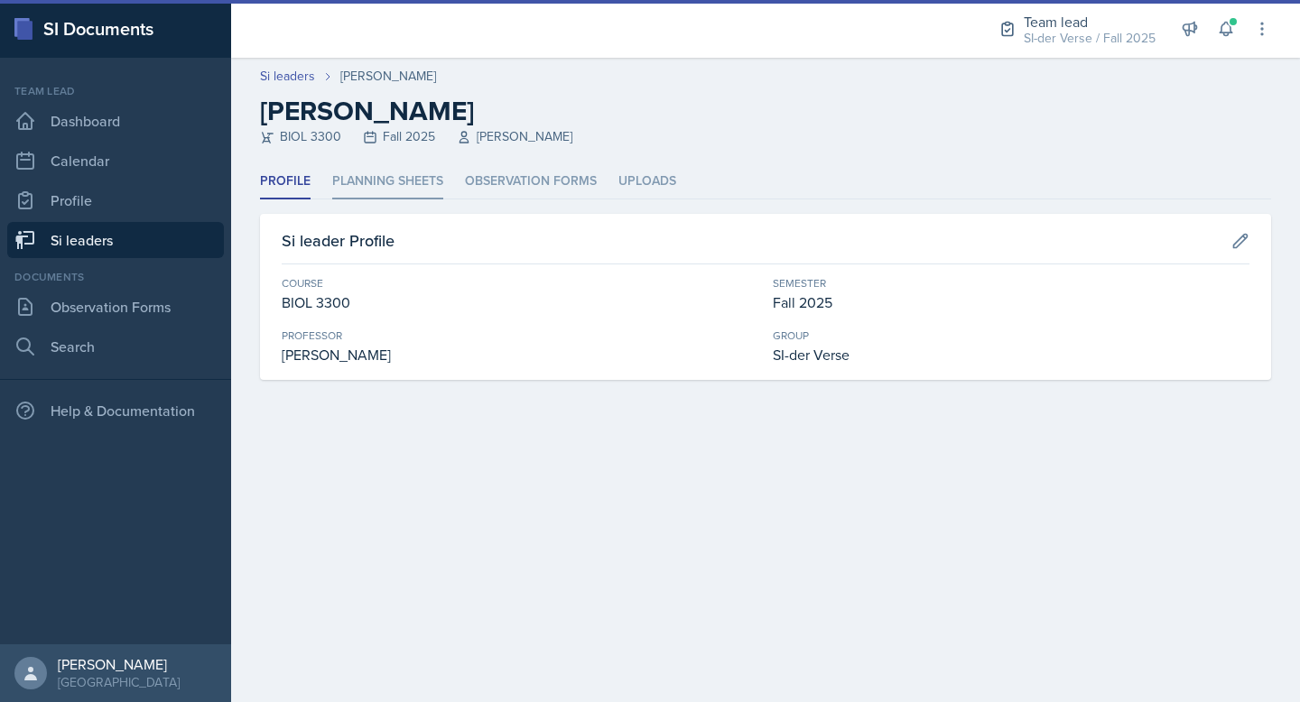
click at [380, 177] on li "Planning Sheets" at bounding box center [387, 181] width 111 height 35
